Goal: Information Seeking & Learning: Check status

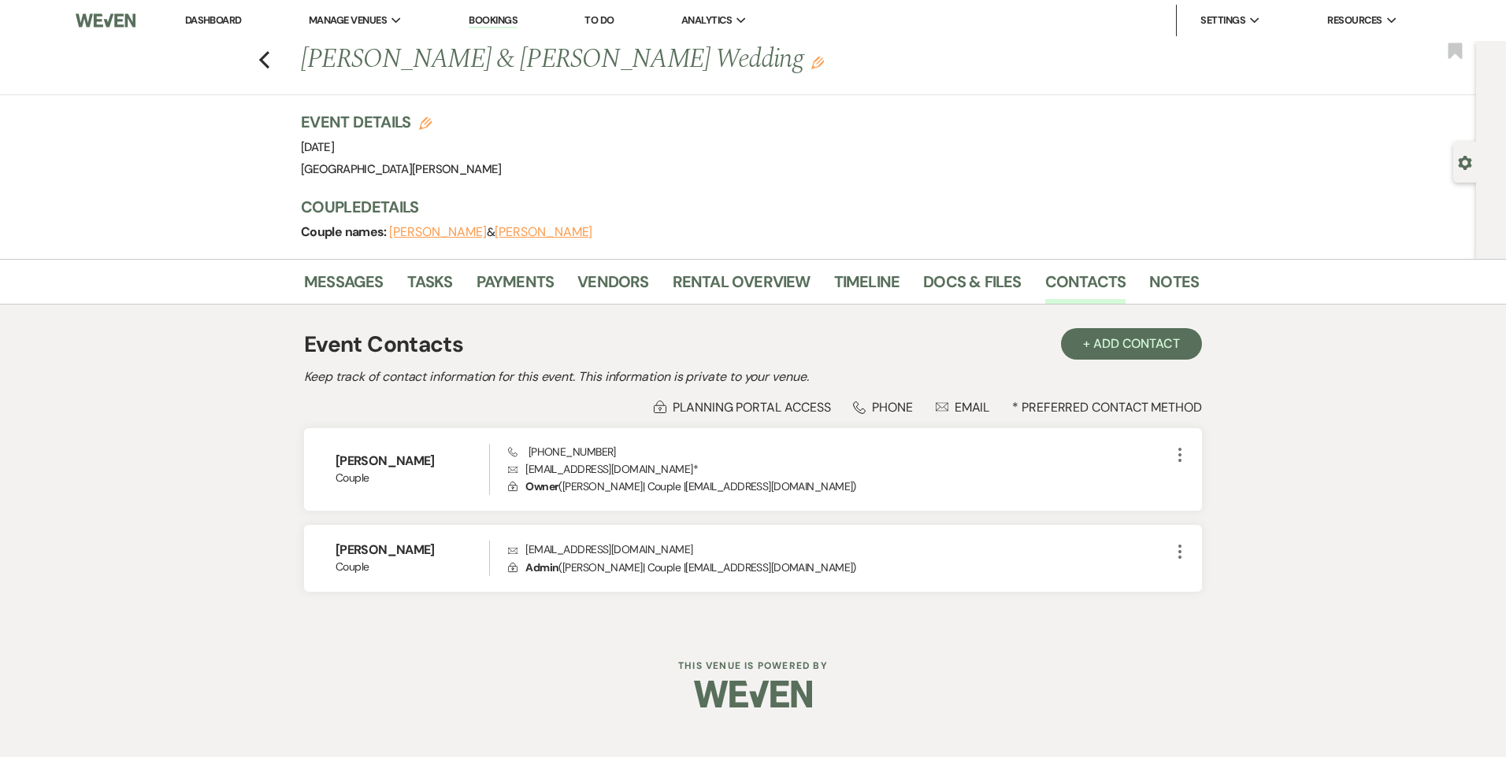
click at [221, 20] on link "Dashboard" at bounding box center [213, 19] width 57 height 13
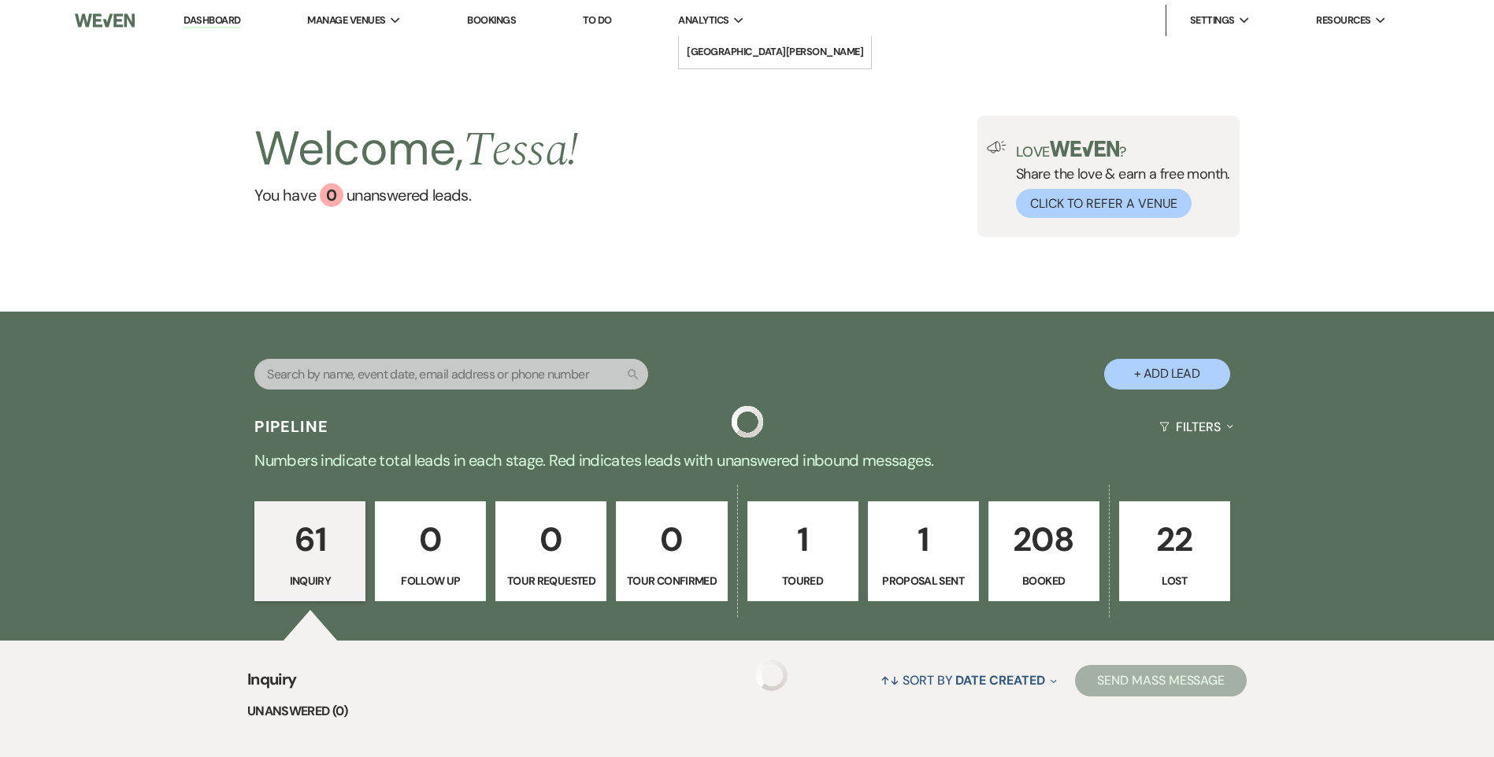
click at [721, 22] on span "Analytics" at bounding box center [703, 21] width 50 height 16
click at [726, 44] on li "[GEOGRAPHIC_DATA][PERSON_NAME]" at bounding box center [775, 52] width 176 height 16
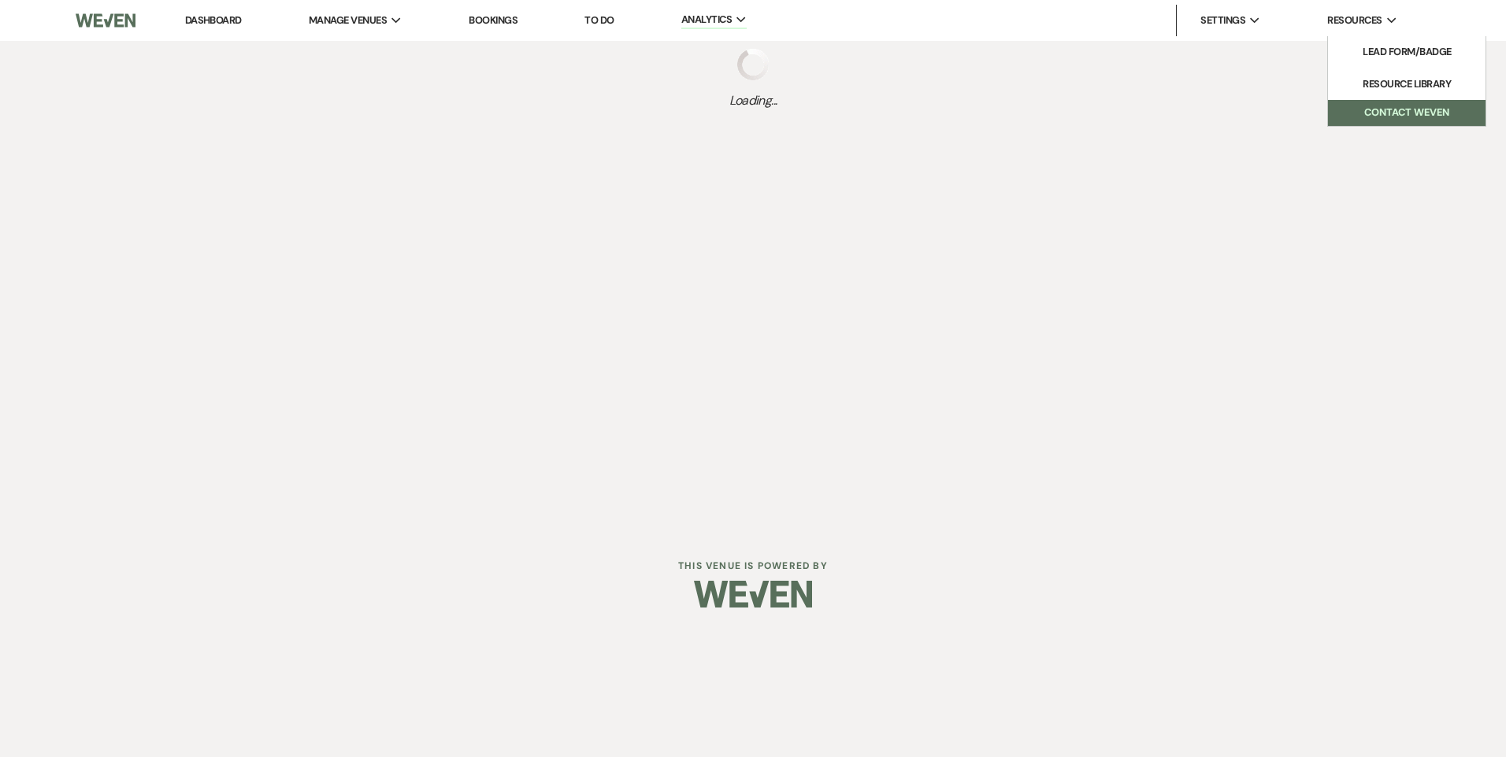
click at [1413, 116] on button "Contact Weven" at bounding box center [1406, 113] width 157 height 26
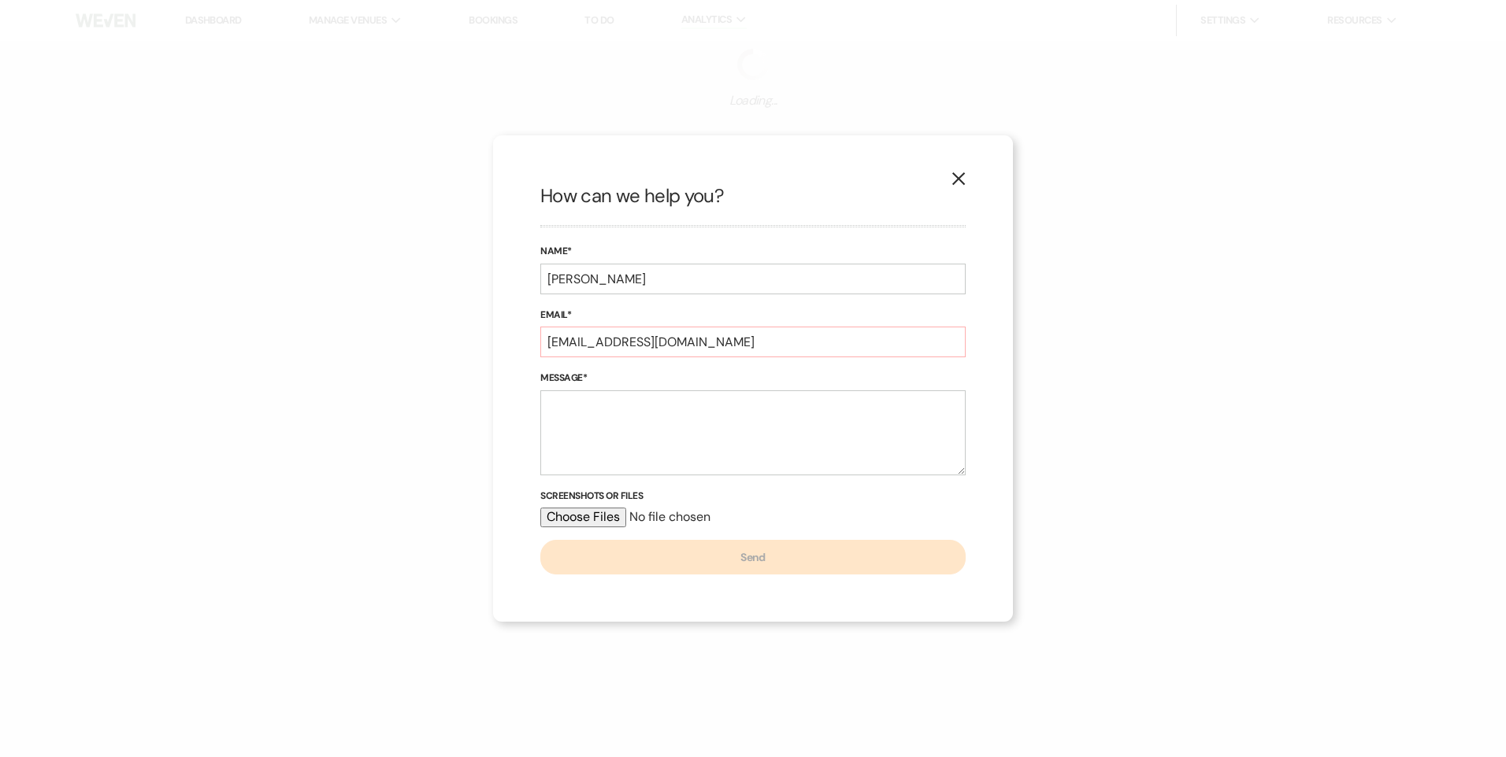
click at [955, 181] on use "button" at bounding box center [958, 178] width 13 height 13
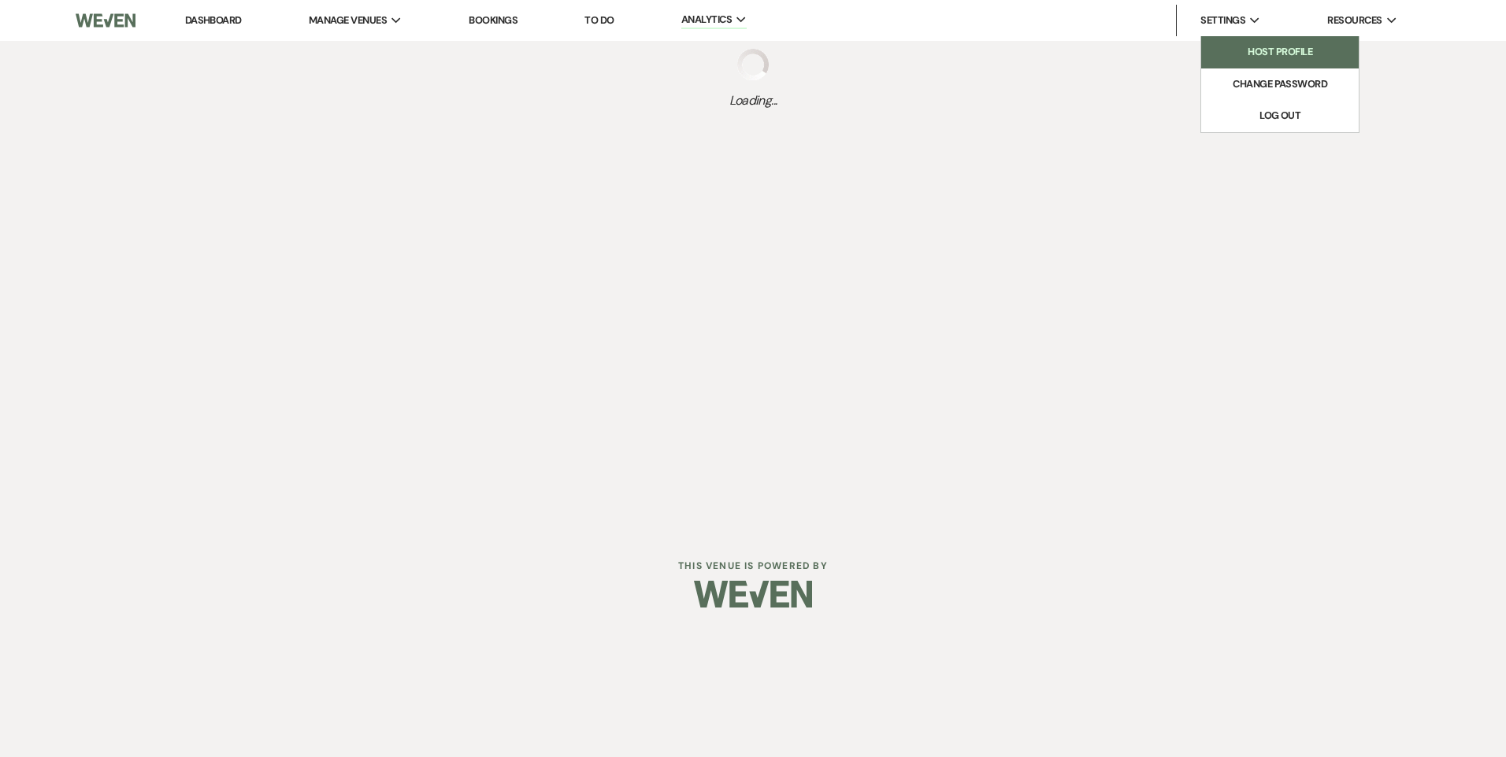
click at [1259, 61] on link "Host Profile" at bounding box center [1279, 51] width 157 height 31
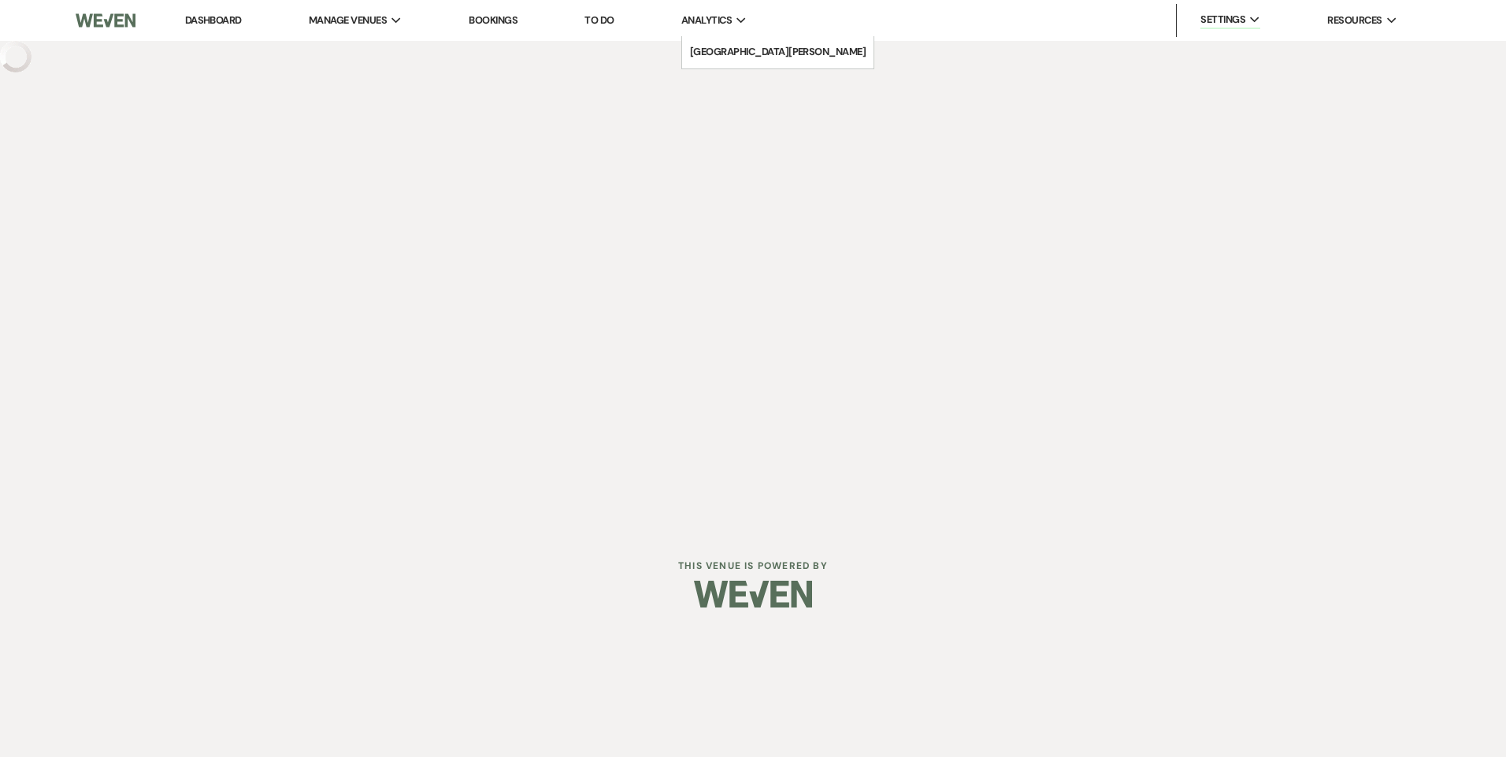
click at [755, 23] on li "Analytics Expand [GEOGRAPHIC_DATA][PERSON_NAME]" at bounding box center [714, 20] width 82 height 31
click at [749, 50] on li "[GEOGRAPHIC_DATA][PERSON_NAME]" at bounding box center [778, 52] width 176 height 16
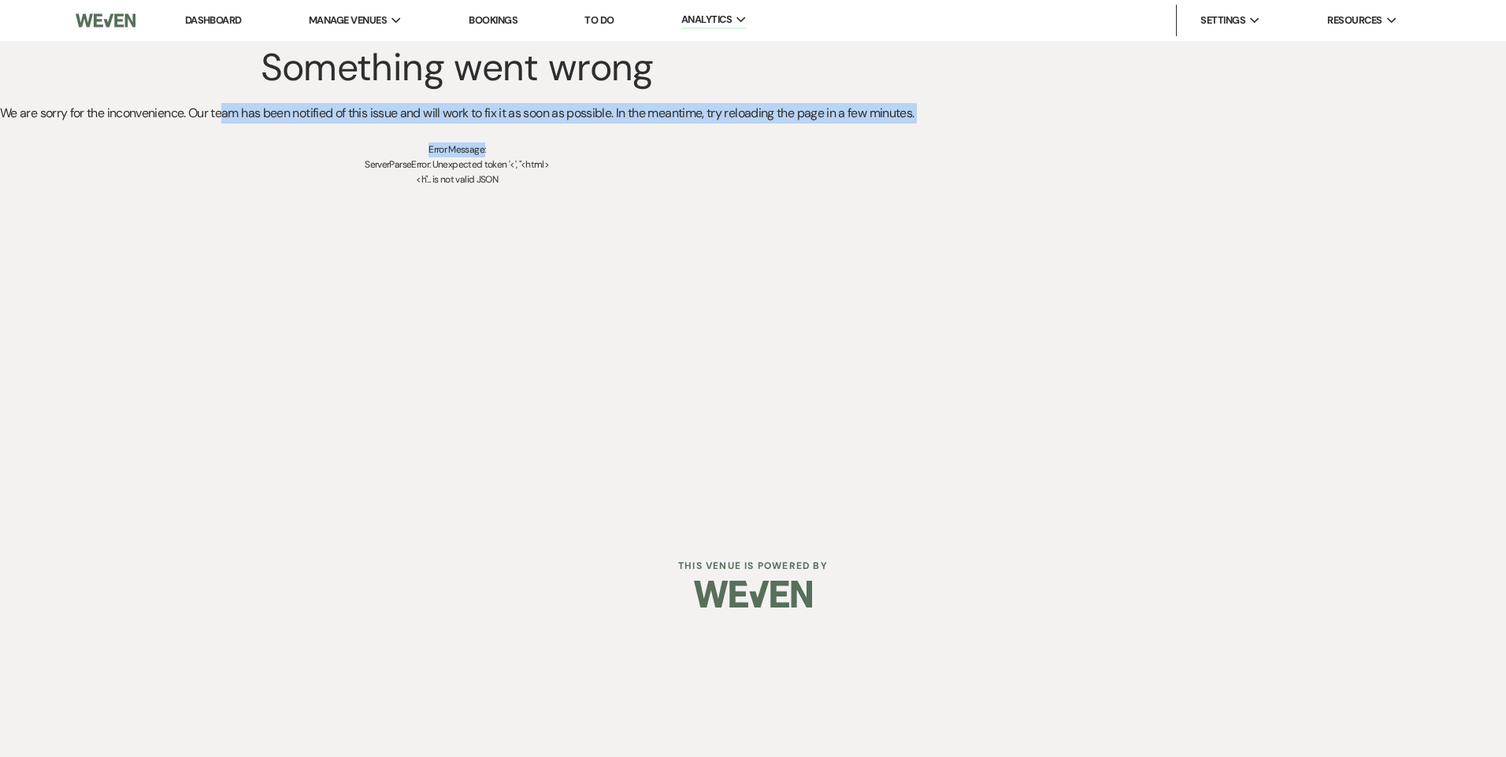
drag, startPoint x: 226, startPoint y: 111, endPoint x: 935, endPoint y: 124, distance: 708.8
click at [935, 124] on div "Something went wrong We are sorry for the inconvenience. Our team has been noti…" at bounding box center [753, 114] width 1506 height 146
click at [212, 17] on link "Dashboard" at bounding box center [213, 19] width 57 height 13
